Goal: Information Seeking & Learning: Learn about a topic

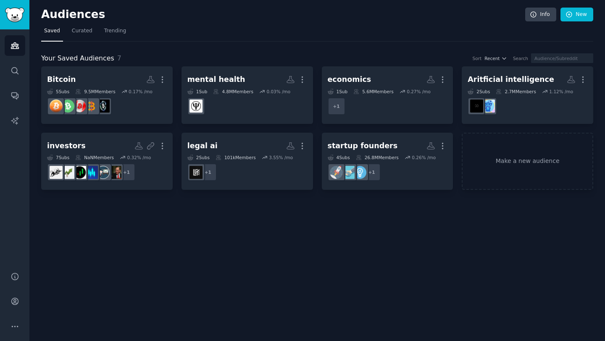
click at [259, 11] on h2 "Audiences" at bounding box center [283, 14] width 484 height 13
click at [584, 12] on link "New" at bounding box center [577, 15] width 33 height 14
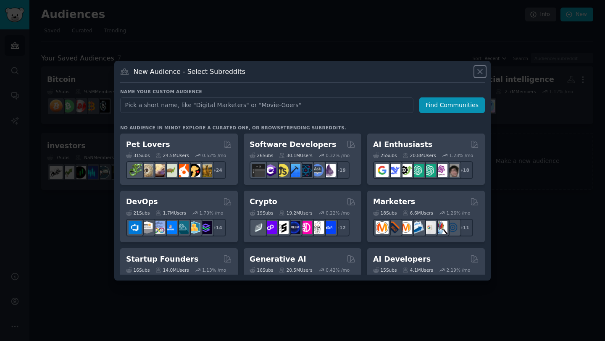
click at [478, 72] on icon at bounding box center [480, 71] width 9 height 9
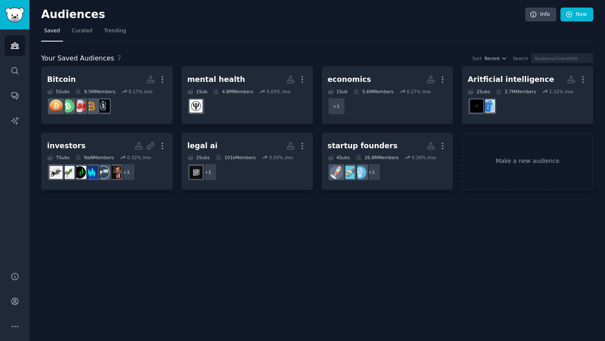
click at [376, 47] on div "Your Saved Audiences 7 Sort Recent Search Bitcoin More 5 Sub s 9.5M Members 0.1…" at bounding box center [317, 116] width 552 height 149
click at [74, 29] on span "Curated" at bounding box center [82, 31] width 21 height 8
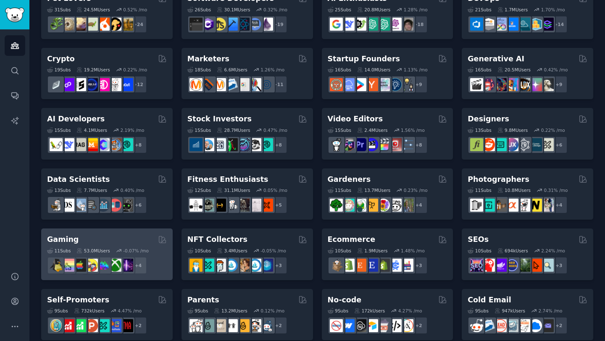
scroll to position [224, 0]
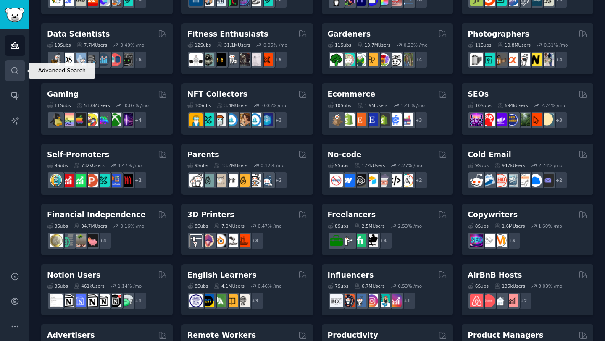
click at [17, 71] on icon "Sidebar" at bounding box center [14, 70] width 7 height 7
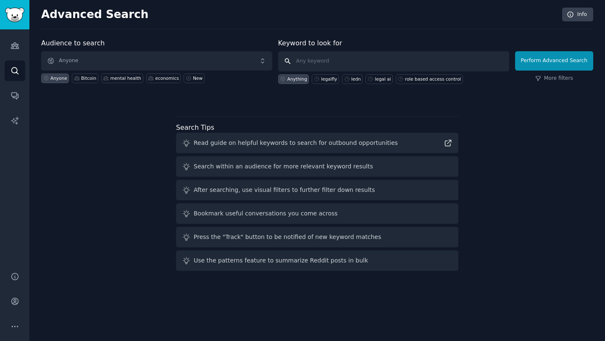
click at [344, 64] on input "text" at bounding box center [393, 61] width 231 height 20
type input "legalfly"
click button "Perform Advanced Search" at bounding box center [554, 60] width 78 height 19
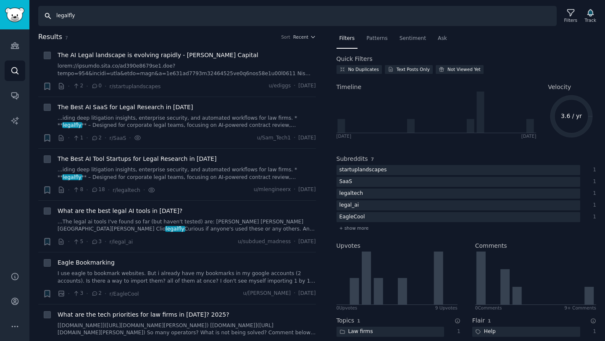
click at [102, 13] on input "legalfly" at bounding box center [297, 16] width 519 height 20
type input "a"
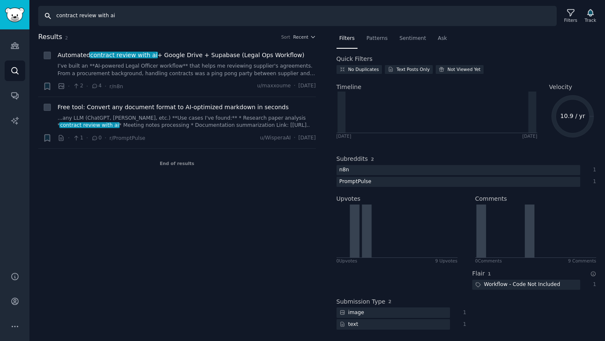
click at [162, 18] on input "contract review with ai" at bounding box center [297, 16] width 519 height 20
type input "ai contract review"
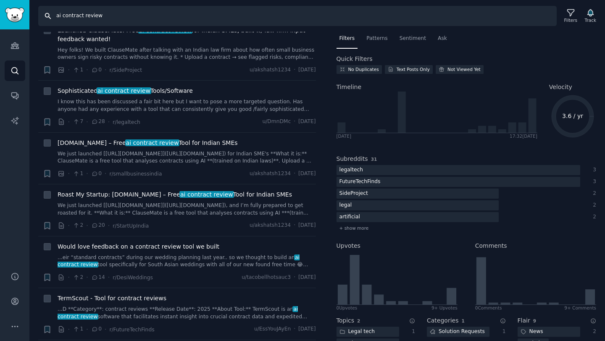
scroll to position [177, 0]
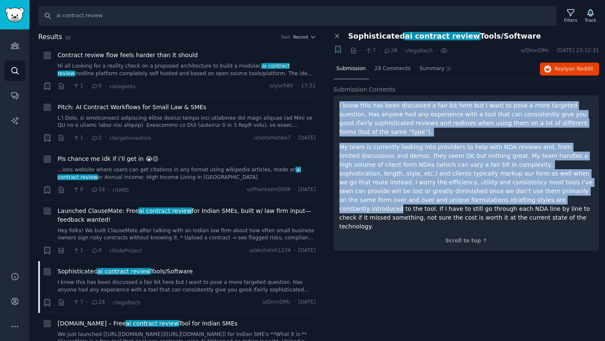
drag, startPoint x: 393, startPoint y: 97, endPoint x: 485, endPoint y: 200, distance: 138.1
click at [485, 200] on div "I know this has been discussed a fair bit here but I want to pose a more target…" at bounding box center [467, 172] width 266 height 155
click at [485, 200] on p "My team is currently looking into providers to help with NDA reviews and, from …" at bounding box center [467, 187] width 254 height 88
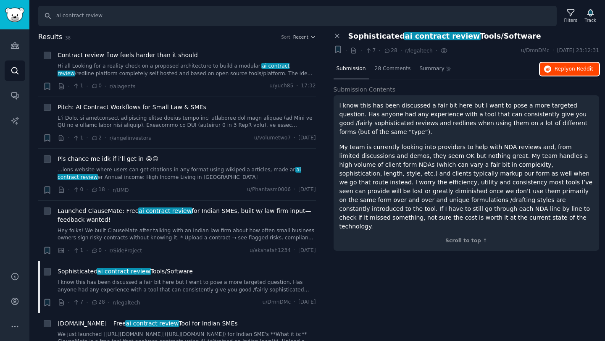
click at [563, 68] on span "Reply on Reddit" at bounding box center [574, 70] width 39 height 8
click at [140, 16] on input "ai contract review" at bounding box center [297, 16] width 519 height 20
drag, startPoint x: 142, startPoint y: 14, endPoint x: 87, endPoint y: 13, distance: 55.5
click at [87, 13] on input "ai contract review,ai cont" at bounding box center [297, 16] width 519 height 20
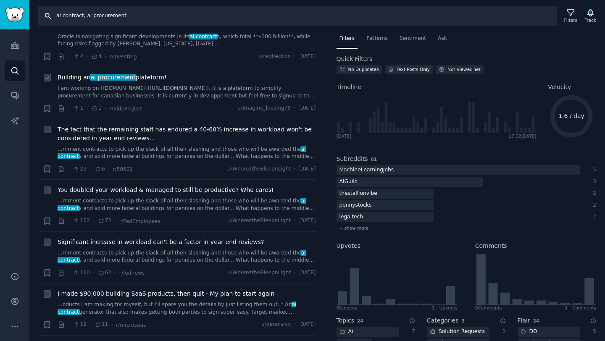
scroll to position [842, 0]
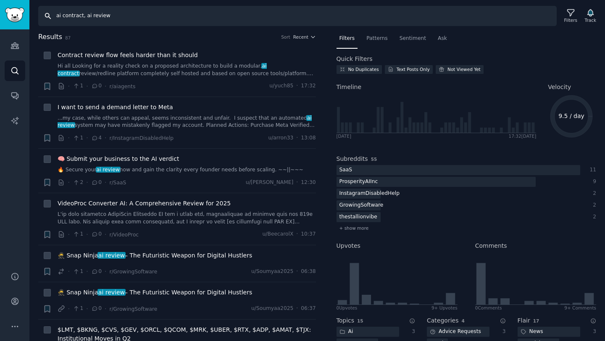
drag, startPoint x: 127, startPoint y: 17, endPoint x: 83, endPoint y: 15, distance: 44.2
click at [83, 16] on input "ai contract, ai review" at bounding box center [297, 16] width 519 height 20
type input "ai contract review, ai contract drafting"
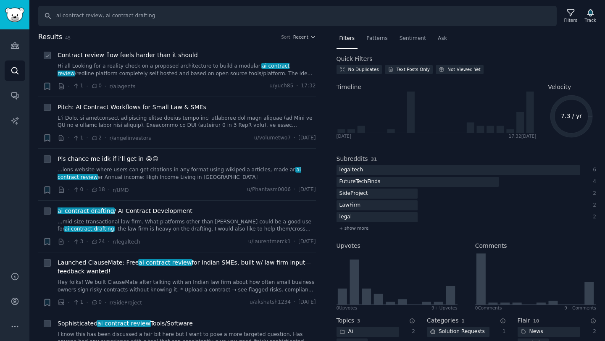
click at [45, 57] on icon at bounding box center [48, 56] width 6 height 6
checkbox input "true"
click at [47, 107] on icon at bounding box center [48, 108] width 6 height 6
checkbox input "true"
click at [595, 18] on div "Track" at bounding box center [590, 20] width 11 height 6
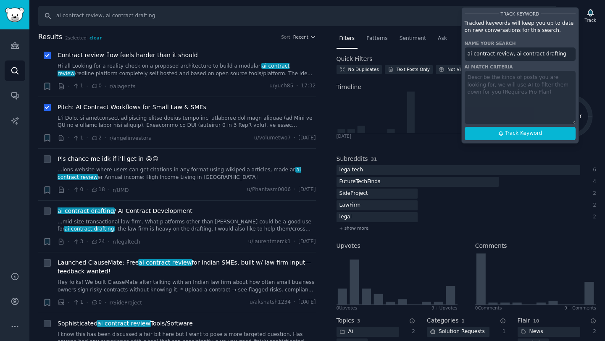
click at [508, 89] on div "Track Keyword Tracked keywords will keep you up to date on new conversations fo…" at bounding box center [520, 75] width 118 height 137
click at [513, 97] on div "Track Keyword Tracked keywords will keep you up to date on new conversations fo…" at bounding box center [520, 75] width 118 height 137
click at [513, 89] on div "Track Keyword Tracked keywords will keep you up to date on new conversations fo…" at bounding box center [520, 75] width 118 height 137
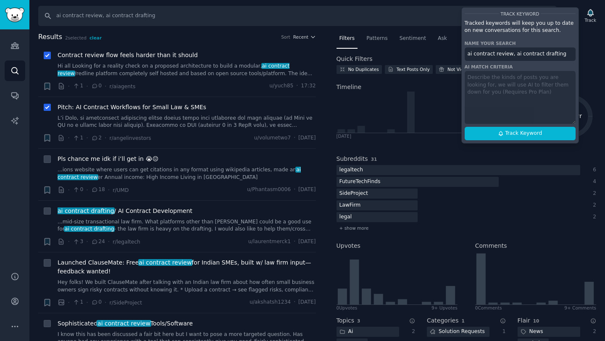
click at [526, 101] on div "Track Keyword Tracked keywords will keep you up to date on new conversations fo…" at bounding box center [520, 75] width 118 height 137
click at [525, 134] on span "Track Keyword" at bounding box center [523, 134] width 37 height 8
type input "ai contract review, ai contract drafting"
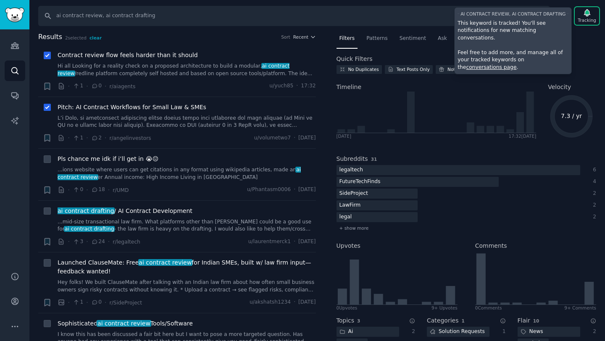
click at [581, 41] on nav "Filters Patterns Sentiment Ask" at bounding box center [467, 40] width 260 height 17
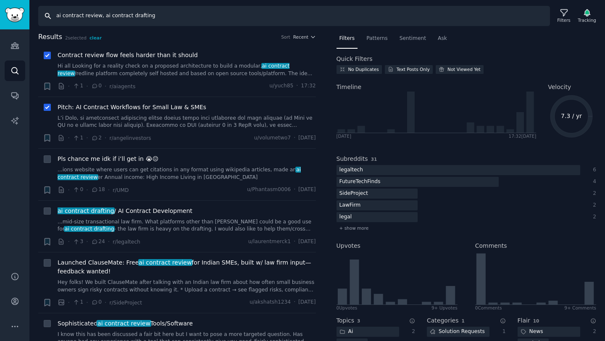
click at [461, 22] on input "ai contract review, ai contract drafting" at bounding box center [294, 16] width 512 height 20
type input "ai contract review, ai contract drafting"
click at [215, 12] on input "ai contract review, ai contract drafting" at bounding box center [294, 16] width 512 height 20
click at [215, 13] on input "ai contract review, ai contract drafting" at bounding box center [294, 16] width 512 height 20
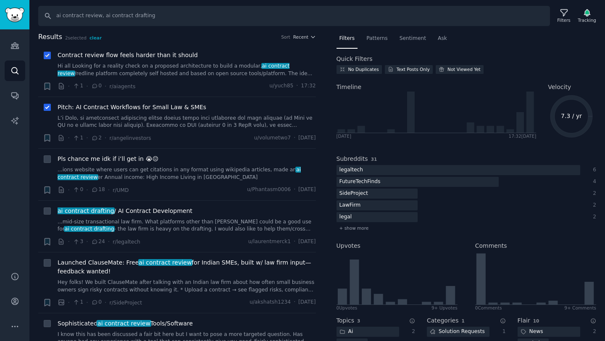
click at [46, 61] on div "Bookmark this conversation +" at bounding box center [47, 71] width 9 height 40
click at [48, 57] on icon at bounding box center [48, 56] width 6 height 6
checkbox input "false"
click at [96, 38] on span "clear" at bounding box center [95, 37] width 12 height 5
checkbox input "false"
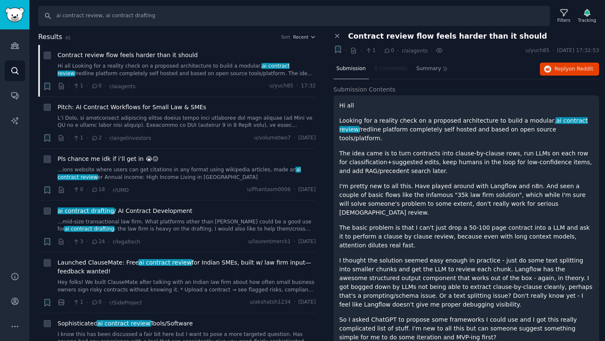
drag, startPoint x: 448, startPoint y: 108, endPoint x: 446, endPoint y: 192, distance: 84.5
click at [446, 192] on div "Hi all Looking for a reality check on a proposed architecture to build a modula…" at bounding box center [467, 326] width 254 height 451
click at [446, 192] on p "I'm pretty new to all this. Have played around with Langflow and n8n. And seen …" at bounding box center [467, 199] width 254 height 35
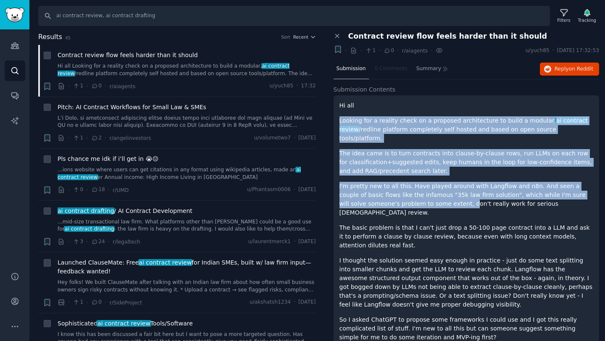
drag, startPoint x: 441, startPoint y: 112, endPoint x: 441, endPoint y: 197, distance: 85.3
click at [441, 197] on div "Hi all Looking for a reality check on a proposed architecture to build a modula…" at bounding box center [467, 326] width 254 height 451
click at [441, 197] on p "I'm pretty new to all this. Have played around with Langflow and n8n. And seen …" at bounding box center [467, 199] width 254 height 35
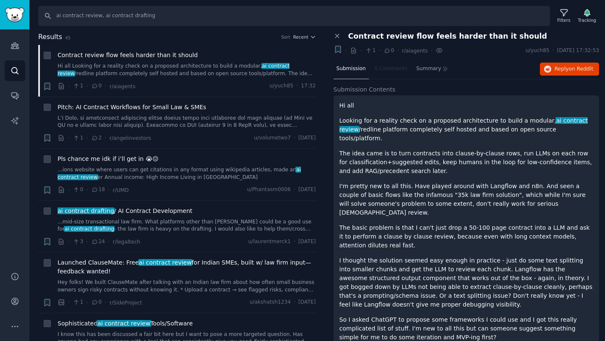
scroll to position [18, 0]
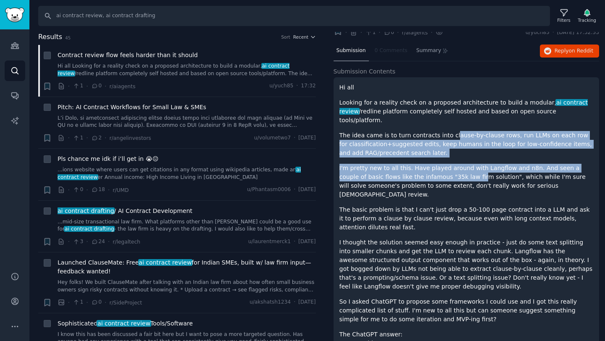
drag, startPoint x: 451, startPoint y: 123, endPoint x: 451, endPoint y: 171, distance: 48.3
click at [451, 171] on div "Hi all Looking for a reality check on a proposed architecture to build a modula…" at bounding box center [467, 308] width 254 height 451
click at [451, 171] on p "I'm pretty new to all this. Have played around with Langflow and n8n. And seen …" at bounding box center [467, 181] width 254 height 35
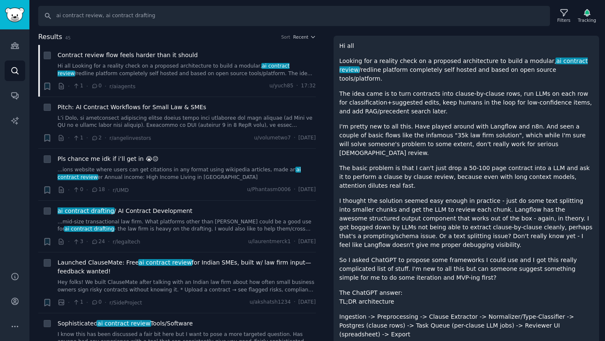
scroll to position [0, 0]
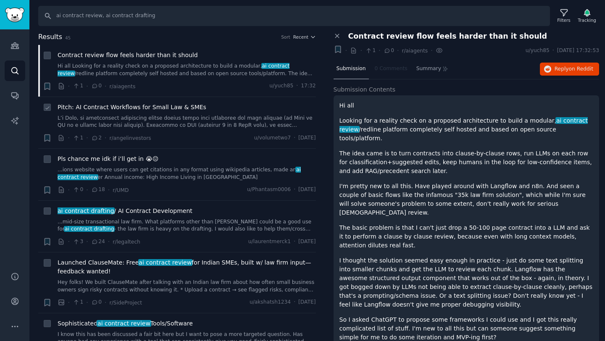
click at [239, 109] on div "Pitch: AI Contract Workflows for Small Law & SMEs" at bounding box center [187, 107] width 258 height 9
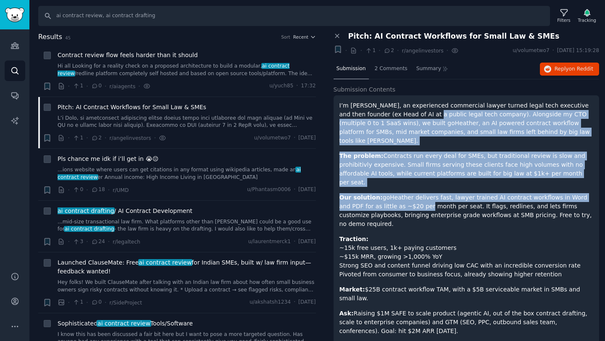
drag, startPoint x: 399, startPoint y: 113, endPoint x: 400, endPoint y: 189, distance: 76.1
click at [400, 189] on div "I’m Jeff, an experienced commercial lawyer turned legal tech executive and then…" at bounding box center [467, 238] width 254 height 274
click at [400, 193] on p "Our solution: goHeather delivers fast, lawyer trained AI contract workflows in …" at bounding box center [467, 210] width 254 height 35
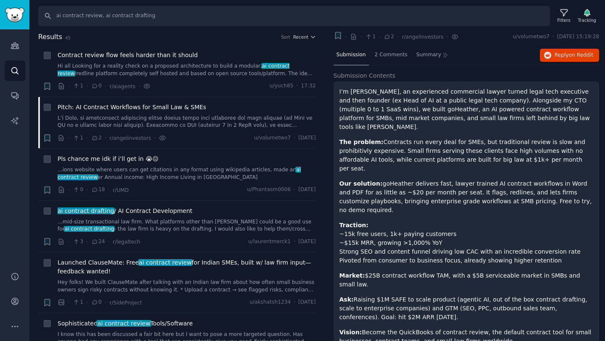
scroll to position [18, 0]
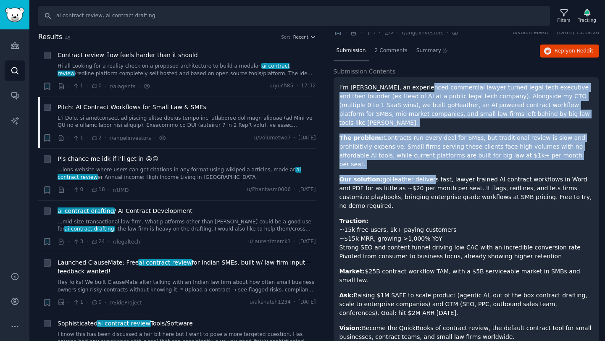
drag, startPoint x: 423, startPoint y: 91, endPoint x: 424, endPoint y: 160, distance: 68.9
click at [424, 159] on div "I’m Jeff, an experienced commercial lawyer turned legal tech executive and then…" at bounding box center [467, 220] width 254 height 274
click at [424, 175] on p "Our solution: goHeather delivers fast, lawyer trained AI contract workflows in …" at bounding box center [467, 192] width 254 height 35
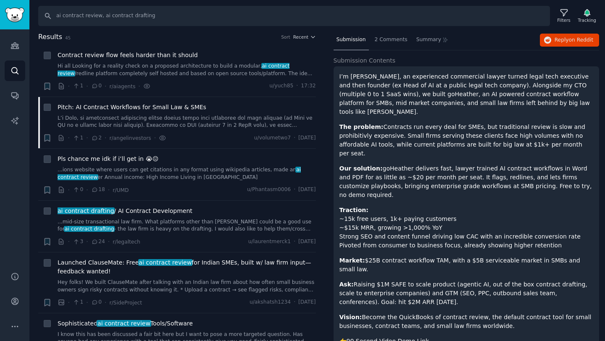
scroll to position [30, 0]
drag, startPoint x: 440, startPoint y: 108, endPoint x: 440, endPoint y: 206, distance: 98.3
click at [440, 206] on div "I’m Jeff, an experienced commercial lawyer turned legal tech executive and then…" at bounding box center [467, 208] width 254 height 274
click at [440, 206] on p "Traction: ~15k free users, 1k+ paying customers ~$15k MRR, growing >1,000% YoY …" at bounding box center [467, 227] width 254 height 44
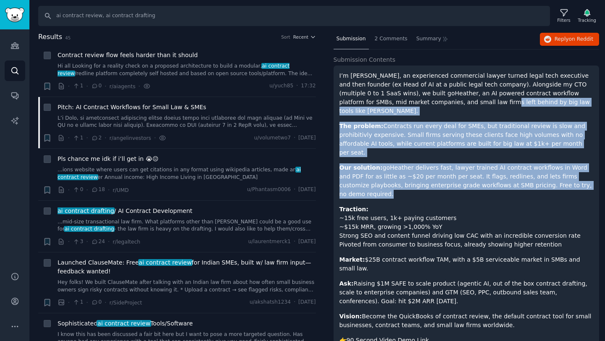
drag, startPoint x: 443, startPoint y: 105, endPoint x: 443, endPoint y: 185, distance: 79.4
click at [443, 185] on div "I’m Jeff, an experienced commercial lawyer turned legal tech executive and then…" at bounding box center [467, 208] width 254 height 274
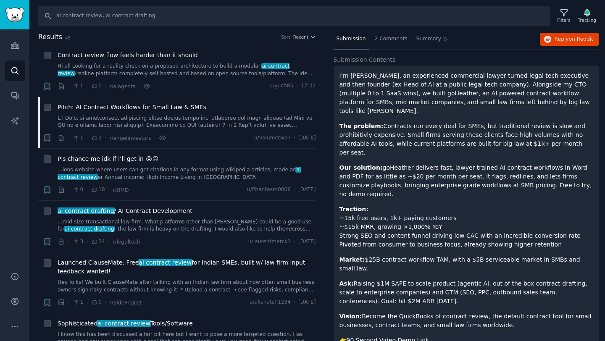
scroll to position [35, 0]
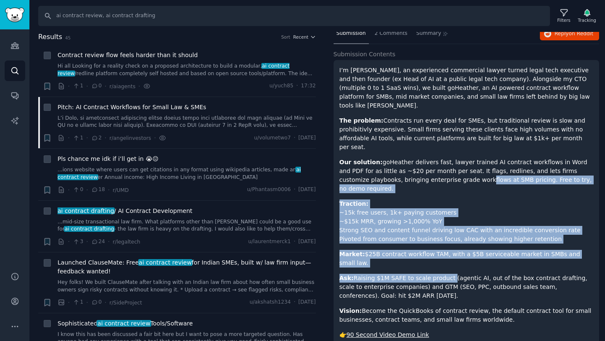
drag, startPoint x: 450, startPoint y: 166, endPoint x: 448, endPoint y: 248, distance: 81.9
click at [448, 248] on div "I’m Jeff, an experienced commercial lawyer turned legal tech executive and then…" at bounding box center [467, 203] width 254 height 274
click at [448, 274] on p "Ask: Raising $1M SAFE to scale product (agentic AI, out of the box contract dra…" at bounding box center [467, 287] width 254 height 26
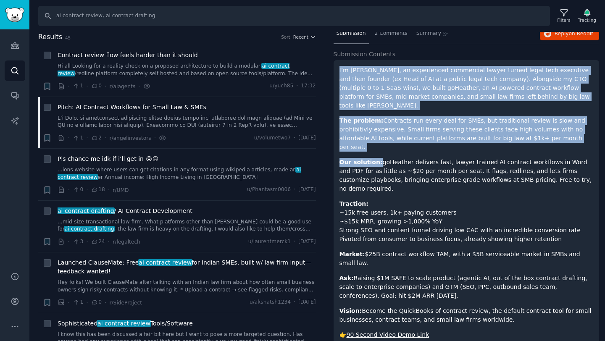
drag, startPoint x: 366, startPoint y: 63, endPoint x: 377, endPoint y: 142, distance: 80.6
click at [377, 142] on div "I’m Jeff, an experienced commercial lawyer turned legal tech executive and then…" at bounding box center [467, 209] width 266 height 299
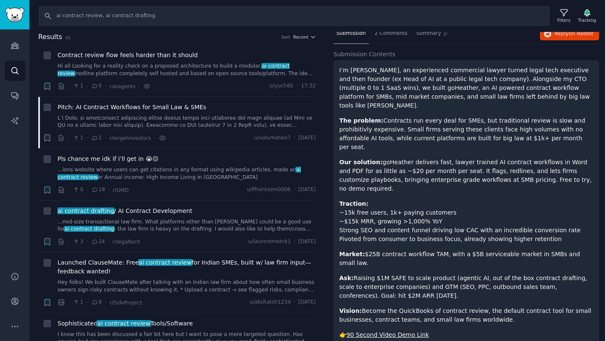
click at [377, 158] on p "Our solution: goHeather delivers fast, lawyer trained AI contract workflows in …" at bounding box center [467, 175] width 254 height 35
click at [211, 140] on div "· 1 · 2 · r/angelinvestors · u/volumetwo7 · Thu 18/09/2025" at bounding box center [187, 138] width 258 height 9
click at [100, 160] on span "Pls chance me idk if i’ll get in 😭😔" at bounding box center [108, 159] width 101 height 9
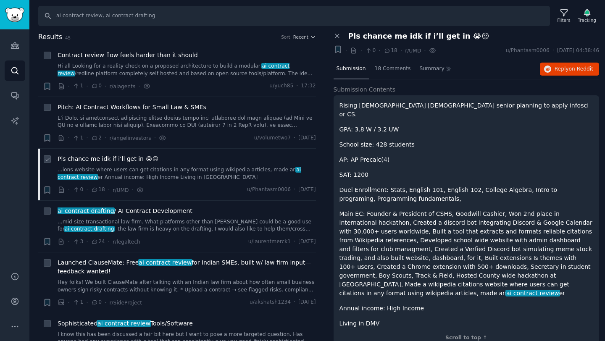
scroll to position [10, 0]
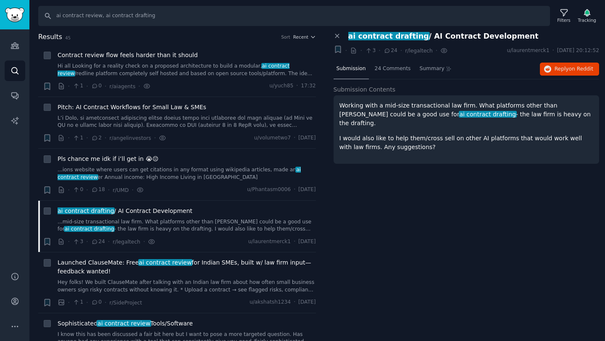
click at [456, 145] on div "Working with a mid-size transactional law firm. What platforms other than Harve…" at bounding box center [467, 129] width 266 height 68
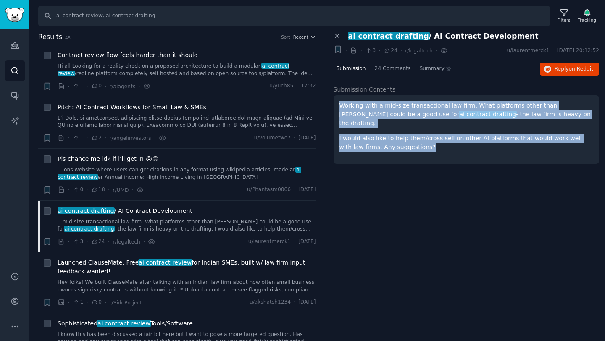
drag, startPoint x: 449, startPoint y: 145, endPoint x: 331, endPoint y: 105, distance: 125.0
click at [331, 105] on div "Close panel ai contract drafting / AI Contract Development + · · 3 · 24 · r/leg…" at bounding box center [467, 102] width 278 height 141
drag, startPoint x: 331, startPoint y: 105, endPoint x: 459, endPoint y: 143, distance: 133.7
click at [459, 143] on div "Close panel ai contract drafting / AI Contract Development + · · 3 · 24 · r/leg…" at bounding box center [467, 102] width 278 height 141
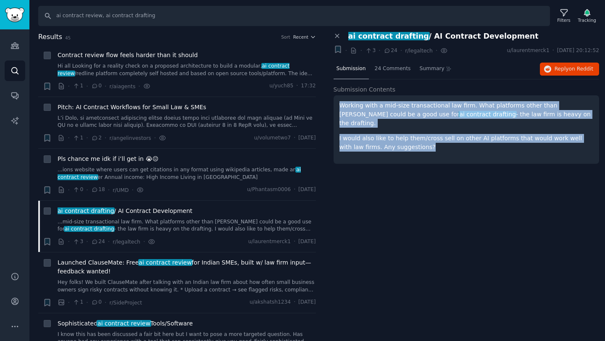
click at [459, 143] on div "Working with a mid-size transactional law firm. What platforms other than Harve…" at bounding box center [467, 129] width 266 height 68
drag, startPoint x: 458, startPoint y: 142, endPoint x: 333, endPoint y: 101, distance: 131.4
click at [334, 101] on div "Working with a mid-size transactional law firm. What platforms other than Harve…" at bounding box center [467, 129] width 266 height 68
drag, startPoint x: 333, startPoint y: 101, endPoint x: 484, endPoint y: 146, distance: 157.3
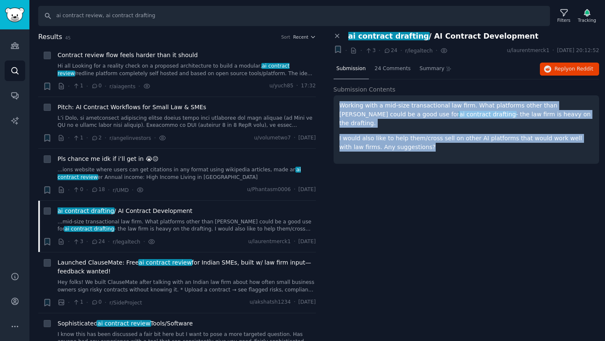
click at [484, 146] on div "Working with a mid-size transactional law firm. What platforms other than Harve…" at bounding box center [467, 129] width 266 height 68
drag, startPoint x: 471, startPoint y: 143, endPoint x: 338, endPoint y: 99, distance: 140.3
click at [338, 99] on div "Working with a mid-size transactional law firm. What platforms other than Harve…" at bounding box center [467, 129] width 266 height 68
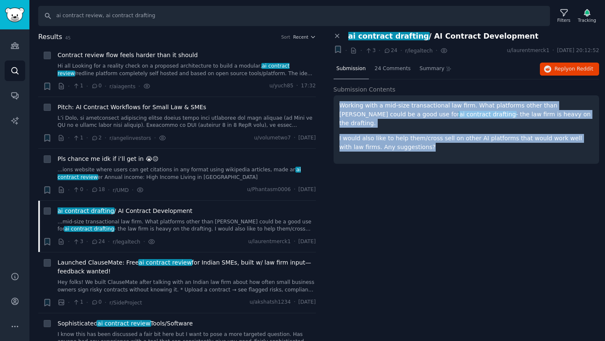
drag, startPoint x: 338, startPoint y: 99, endPoint x: 476, endPoint y: 140, distance: 144.0
click at [476, 140] on div "Working with a mid-size transactional law firm. What platforms other than Harve…" at bounding box center [467, 129] width 266 height 68
click at [476, 140] on p "I would also like to help them/cross sell on other AI platforms that would work…" at bounding box center [467, 143] width 254 height 18
drag, startPoint x: 510, startPoint y: 138, endPoint x: 340, endPoint y: 106, distance: 172.4
click at [340, 106] on div "Working with a mid-size transactional law firm. What platforms other than Harve…" at bounding box center [467, 126] width 254 height 50
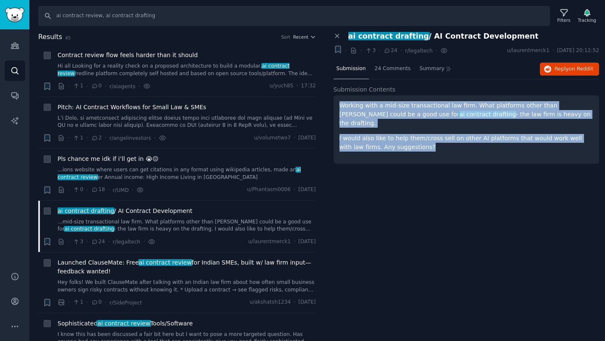
click at [340, 106] on p "Working with a mid-size transactional law firm. What platforms other than Harve…" at bounding box center [467, 114] width 254 height 26
drag, startPoint x: 340, startPoint y: 106, endPoint x: 465, endPoint y: 145, distance: 130.8
click at [466, 145] on div "Working with a mid-size transactional law firm. What platforms other than Harve…" at bounding box center [467, 129] width 266 height 68
click at [465, 145] on div "Working with a mid-size transactional law firm. What platforms other than Harve…" at bounding box center [467, 129] width 266 height 68
drag, startPoint x: 465, startPoint y: 145, endPoint x: 344, endPoint y: 97, distance: 130.1
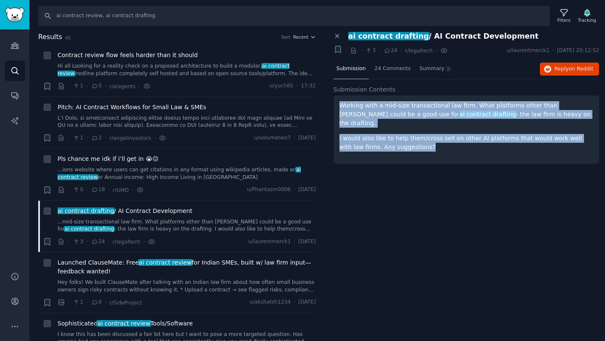
click at [344, 97] on div "Working with a mid-size transactional law firm. What platforms other than Harve…" at bounding box center [467, 129] width 266 height 68
drag, startPoint x: 344, startPoint y: 97, endPoint x: 493, endPoint y: 136, distance: 154.3
click at [493, 136] on div "Working with a mid-size transactional law firm. What platforms other than Harve…" at bounding box center [467, 129] width 266 height 68
click at [493, 136] on p "I would also like to help them/cross sell on other AI platforms that would work…" at bounding box center [467, 143] width 254 height 18
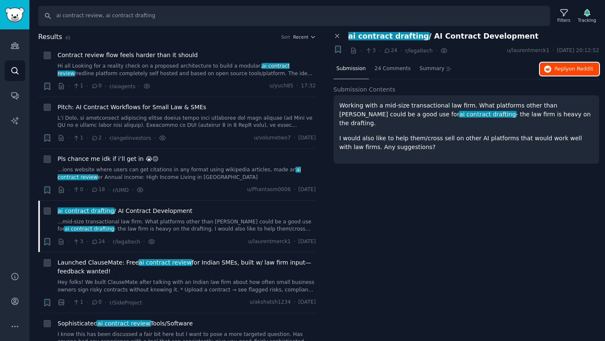
click at [576, 69] on span "on Reddit" at bounding box center [581, 69] width 24 height 6
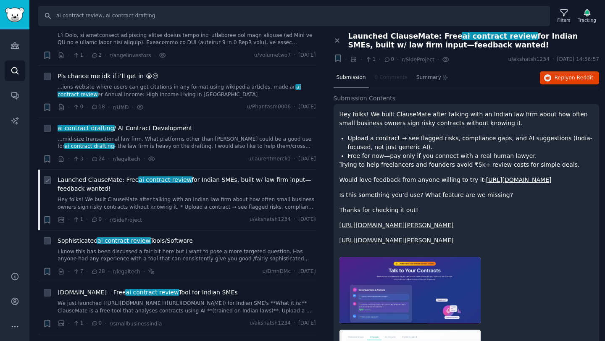
scroll to position [95, 0]
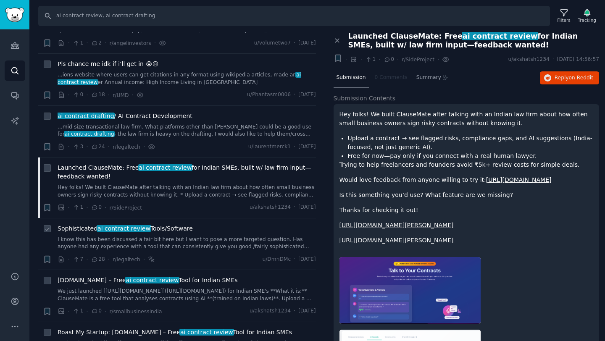
click at [160, 224] on li "+ Sophisticated ai contract review Tools/Software I know this has been discusse…" at bounding box center [177, 244] width 278 height 52
click at [163, 228] on span "Sophisticated ai contract review Tools/Software" at bounding box center [125, 228] width 135 height 9
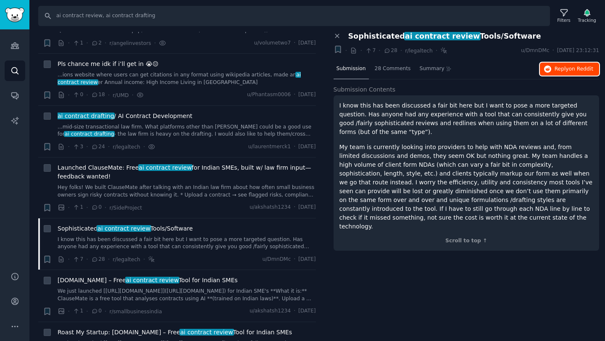
click at [544, 67] on button "Reply on Reddit" at bounding box center [569, 69] width 59 height 13
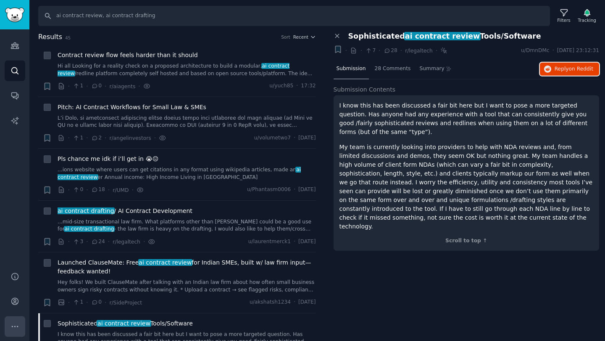
click at [12, 329] on icon "Sidebar" at bounding box center [15, 326] width 9 height 9
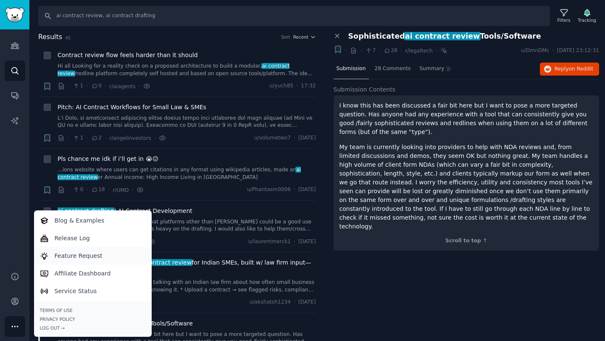
click at [76, 256] on p "Feature Request" at bounding box center [79, 256] width 48 height 9
click at [560, 13] on icon at bounding box center [564, 12] width 9 height 9
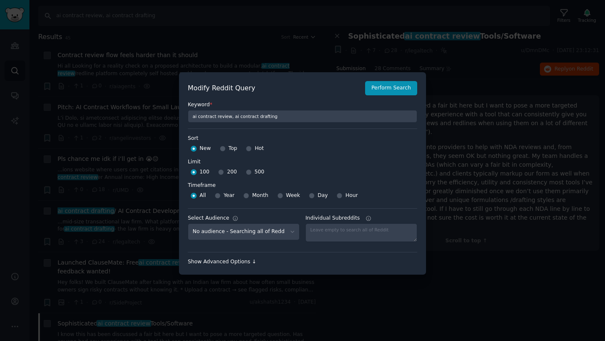
click at [240, 265] on div "Show Advanced Options ↓" at bounding box center [302, 262] width 229 height 8
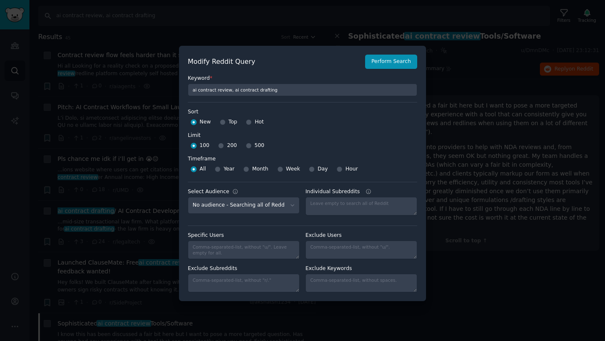
click at [445, 258] on div at bounding box center [302, 170] width 605 height 341
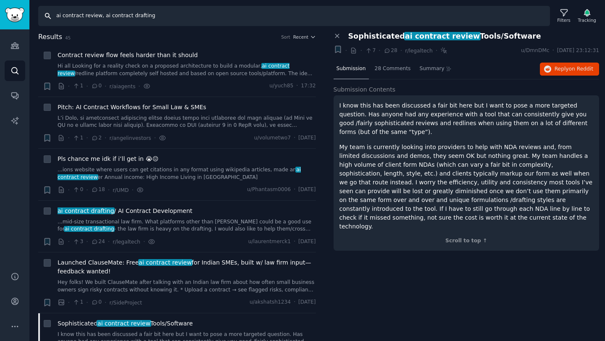
click at [216, 15] on input "ai contract review, ai contract drafting" at bounding box center [294, 16] width 512 height 20
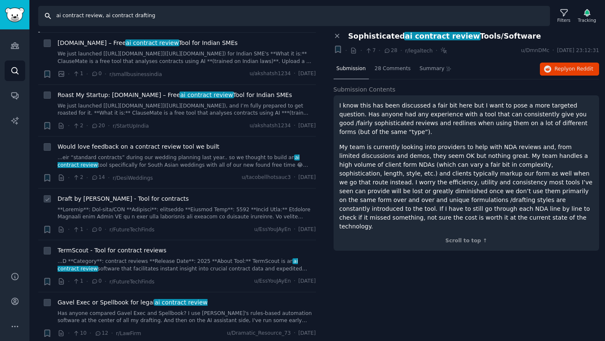
scroll to position [343, 0]
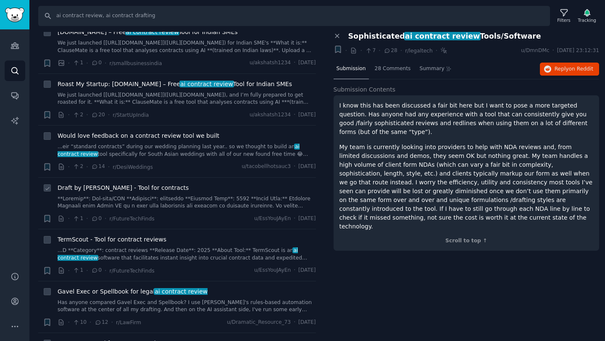
click at [145, 192] on span "Draft by Robin AI - Tool for contracts" at bounding box center [123, 188] width 131 height 9
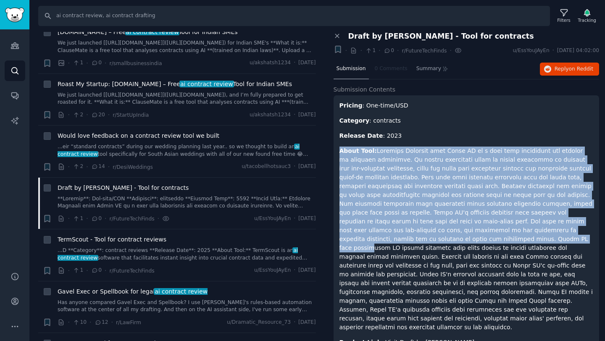
drag, startPoint x: 397, startPoint y: 145, endPoint x: 412, endPoint y: 238, distance: 94.2
click at [412, 238] on div "Pricing : One-time/USD Category : contracts Release Date : 2023 About Tool: Pro…" at bounding box center [467, 224] width 254 height 246
click at [412, 238] on p "About Tool:" at bounding box center [467, 239] width 254 height 185
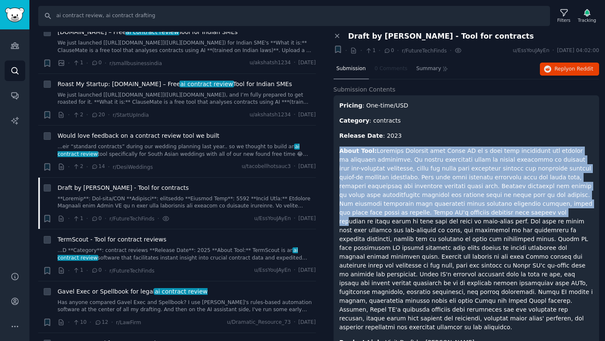
drag, startPoint x: 422, startPoint y: 138, endPoint x: 439, endPoint y: 213, distance: 76.6
click at [439, 213] on div "Pricing : One-time/USD Category : contracts Release Date : 2023 About Tool: Pro…" at bounding box center [467, 224] width 254 height 246
click at [439, 213] on p "About Tool:" at bounding box center [467, 239] width 254 height 185
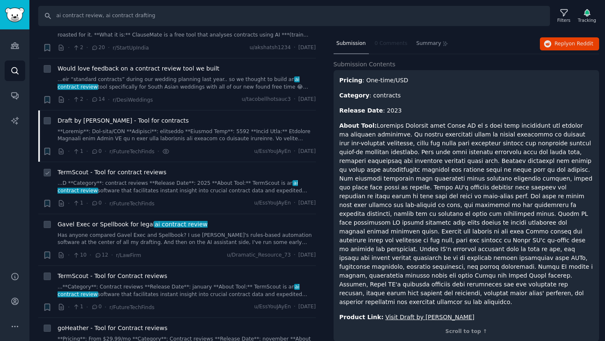
scroll to position [426, 0]
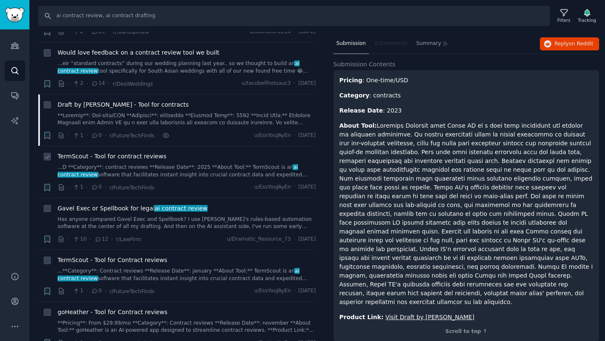
click at [198, 164] on link "...D **Category**: contract reviews **Release Date**: 2025 **About Tool:** Term…" at bounding box center [187, 171] width 258 height 15
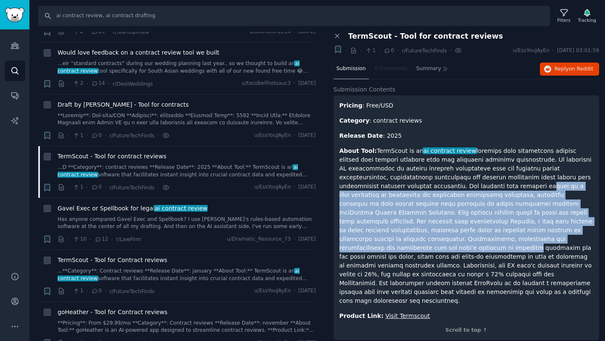
drag, startPoint x: 406, startPoint y: 193, endPoint x: 414, endPoint y: 236, distance: 43.1
click at [414, 236] on p "About Tool: TermScout is an ai contract review" at bounding box center [467, 226] width 254 height 159
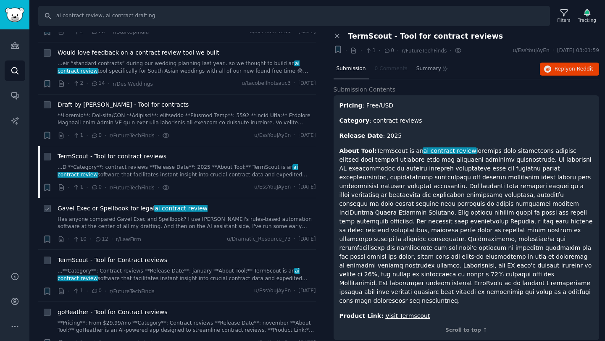
scroll to position [453, 0]
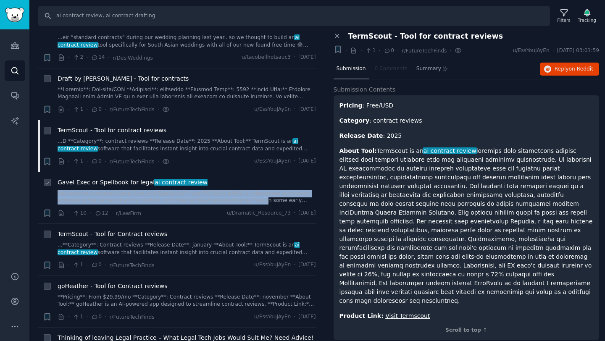
drag, startPoint x: 234, startPoint y: 184, endPoint x: 236, endPoint y: 198, distance: 14.0
click at [236, 198] on div "Gavel Exec or Spellbook for legal ai contract review Has anyone compared Gavel …" at bounding box center [187, 191] width 258 height 26
click at [236, 198] on link "Has anyone compared Gavel Exec and Spellbook? I use Gavel's rules-based automat…" at bounding box center [187, 197] width 258 height 15
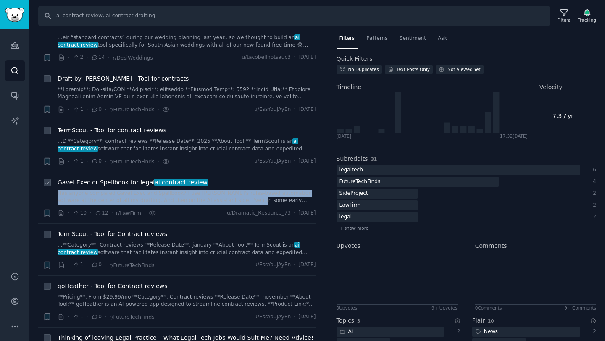
click at [236, 198] on link "Has anyone compared Gavel Exec and Spellbook? I use Gavel's rules-based automat…" at bounding box center [187, 197] width 258 height 15
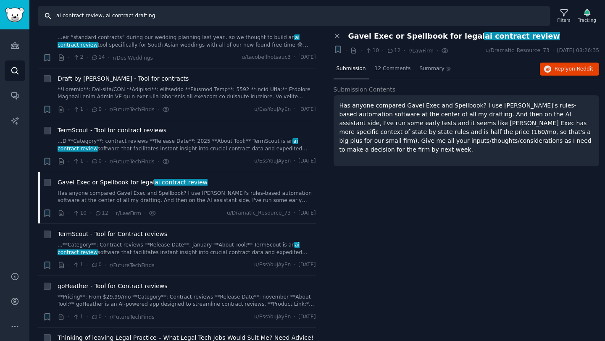
click at [152, 17] on input "ai contract review, ai contract drafting" at bounding box center [294, 16] width 512 height 20
type input "harvey ai"
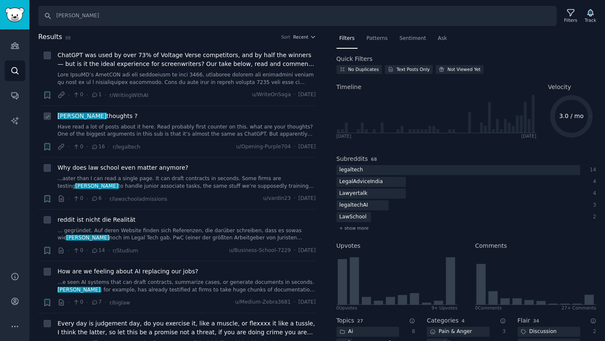
click at [103, 115] on span "harvey ai thoughts ?" at bounding box center [98, 116] width 80 height 9
